Goal: Share content: Distribute website content to other platforms or users

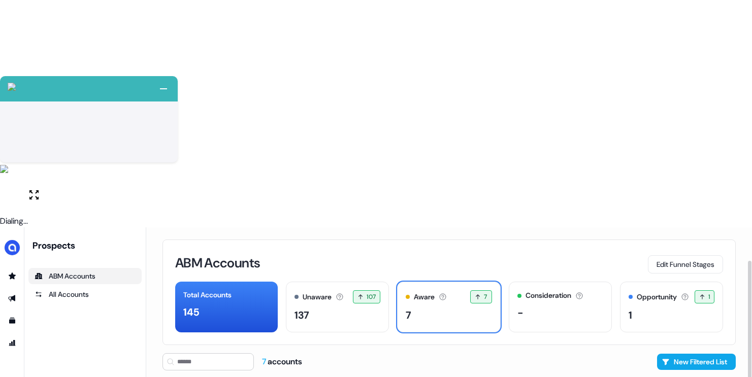
scroll to position [36, 0]
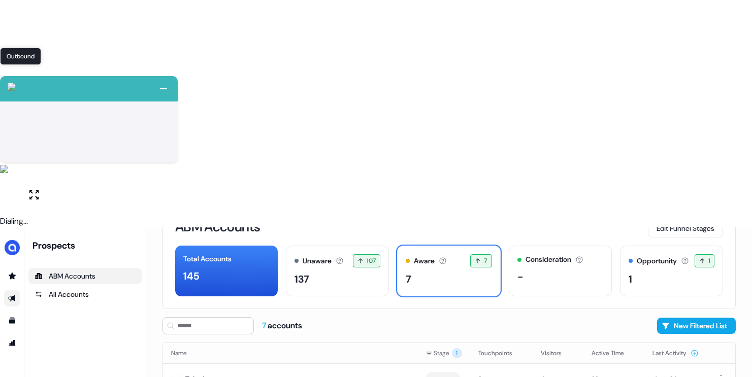
click at [13, 295] on icon "Go to outbound experience" at bounding box center [11, 298] width 7 height 7
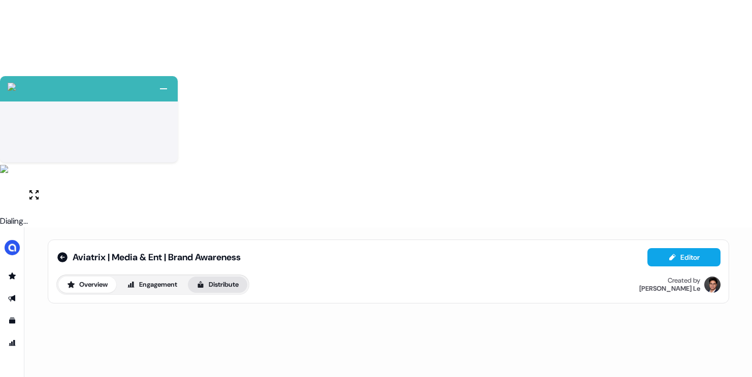
click at [216, 277] on button "Distribute" at bounding box center [217, 285] width 59 height 16
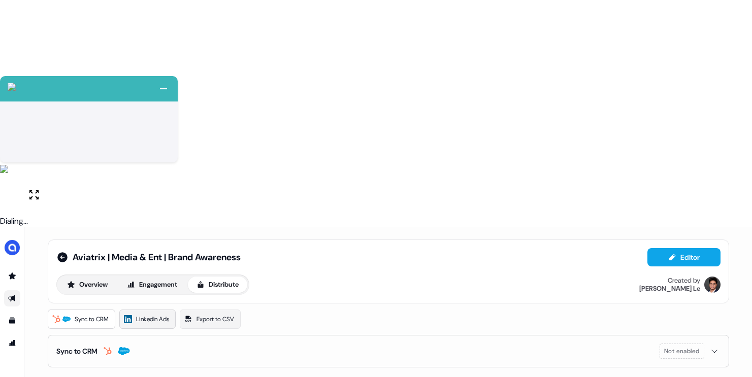
click at [164, 314] on span "LinkedIn Ads" at bounding box center [152, 319] width 33 height 10
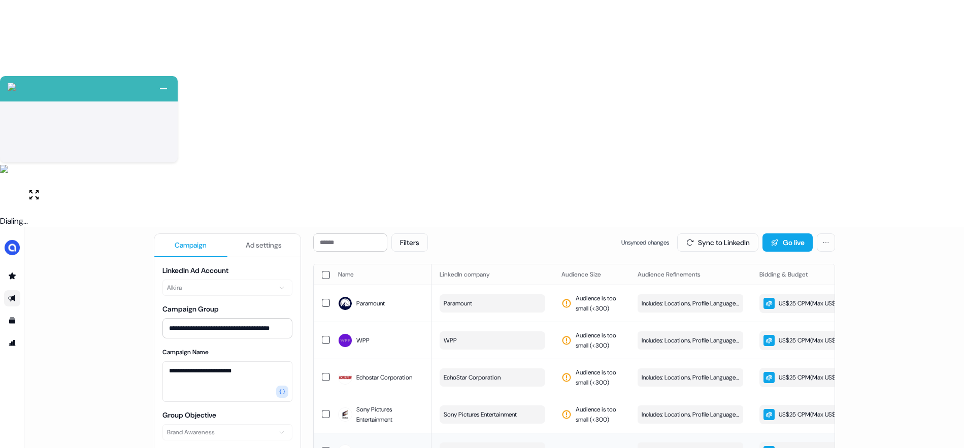
scroll to position [102, 0]
